Goal: Information Seeking & Learning: Learn about a topic

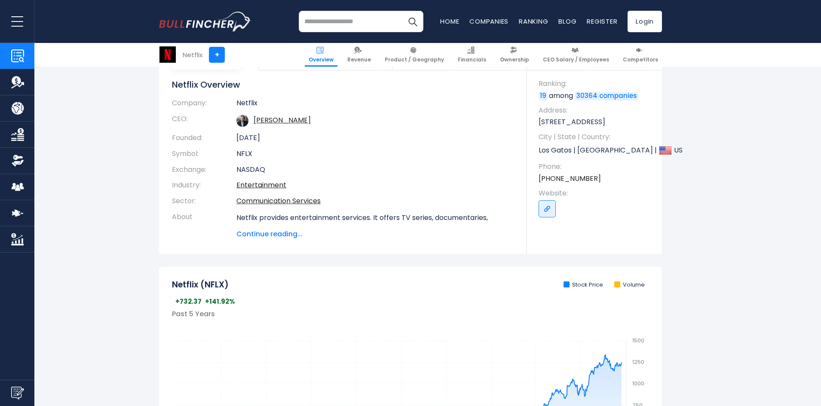
scroll to position [86, 0]
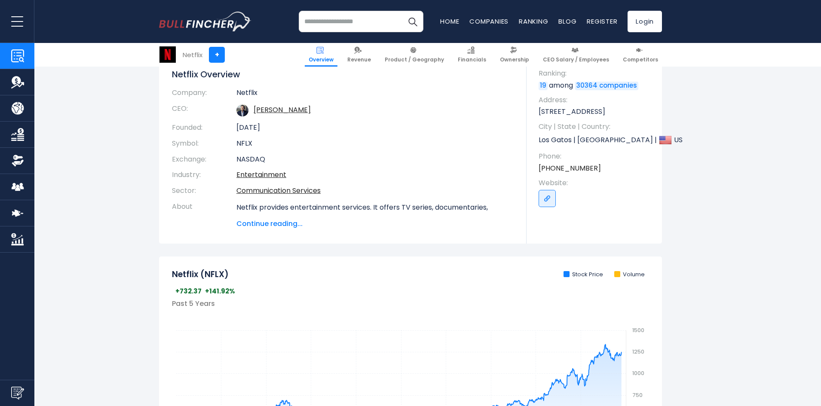
click at [270, 222] on span "Continue reading..." at bounding box center [374, 224] width 277 height 10
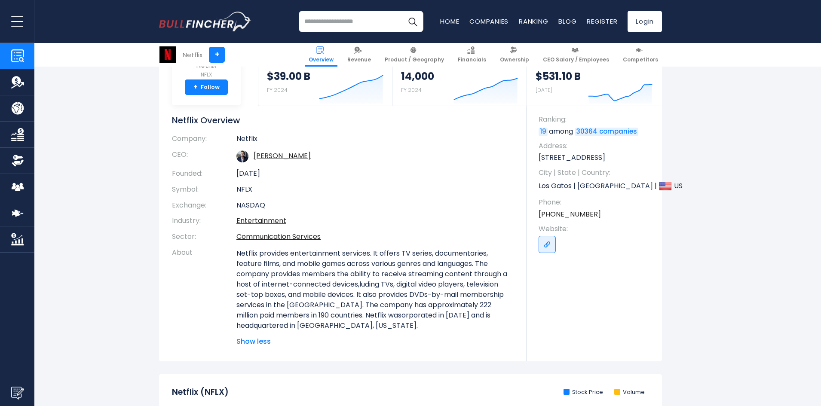
scroll to position [0, 0]
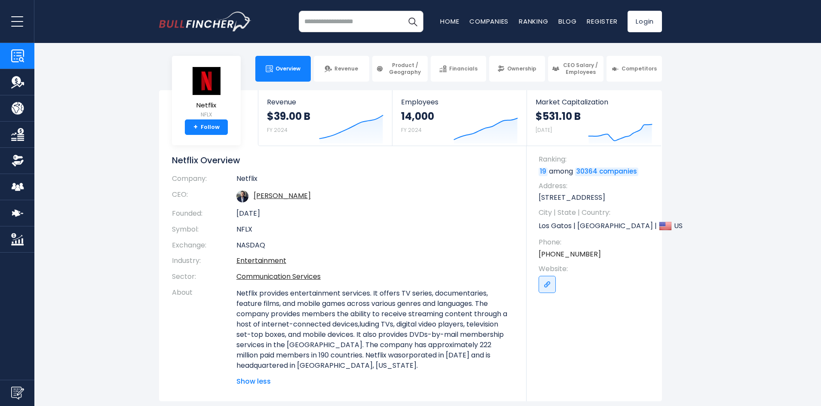
click at [23, 23] on button "open menu" at bounding box center [17, 21] width 34 height 43
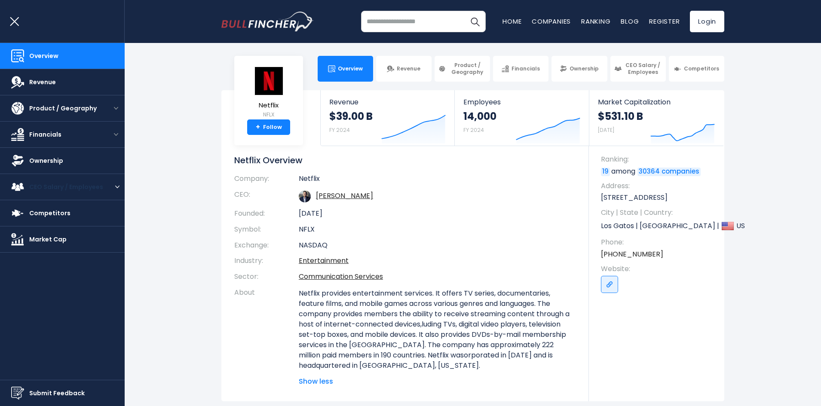
click at [68, 189] on span "CEO Salary / Employees" at bounding box center [66, 187] width 74 height 9
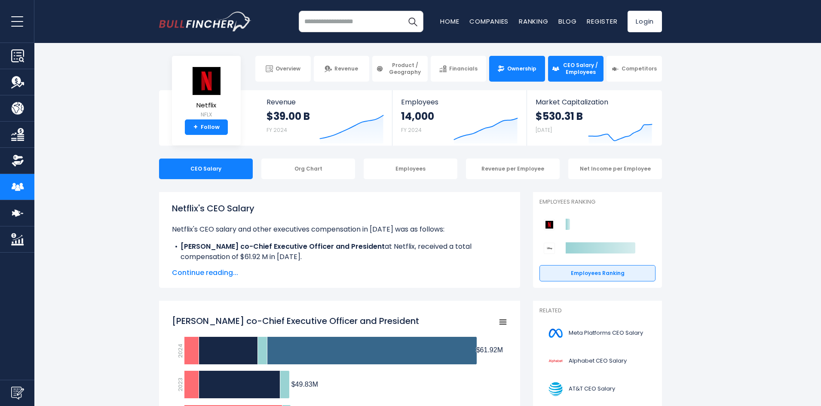
click at [513, 72] on span "Ownership" at bounding box center [521, 68] width 29 height 7
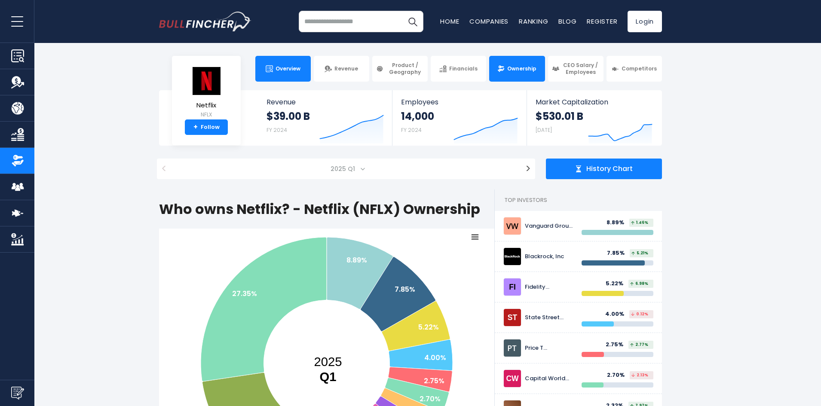
click at [288, 76] on link "Overview" at bounding box center [282, 69] width 55 height 26
